Goal: Task Accomplishment & Management: Manage account settings

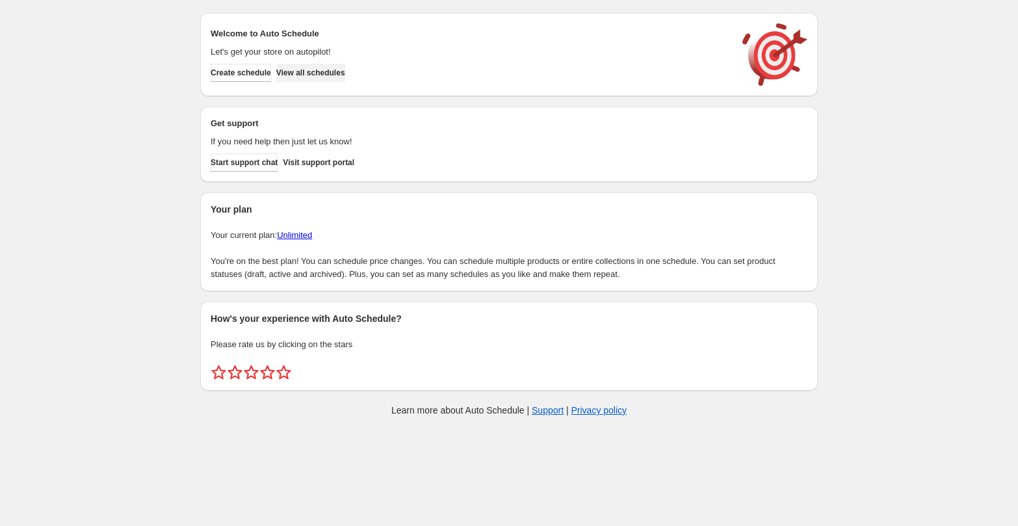
click at [317, 73] on span "View all schedules" at bounding box center [310, 73] width 69 height 10
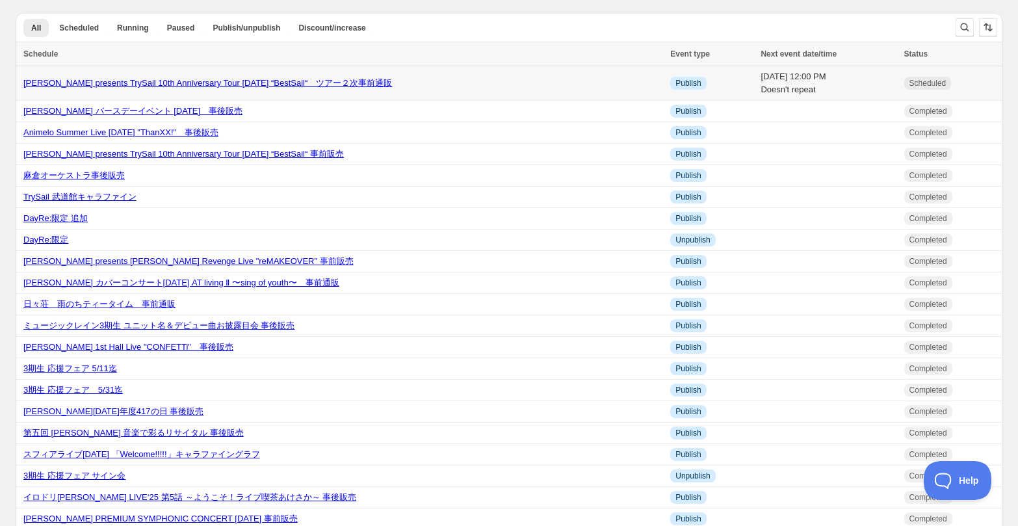
click at [757, 92] on td "[DATE] 12:00 PM Doesn't repeat" at bounding box center [828, 83] width 143 height 34
